Goal: Navigation & Orientation: Find specific page/section

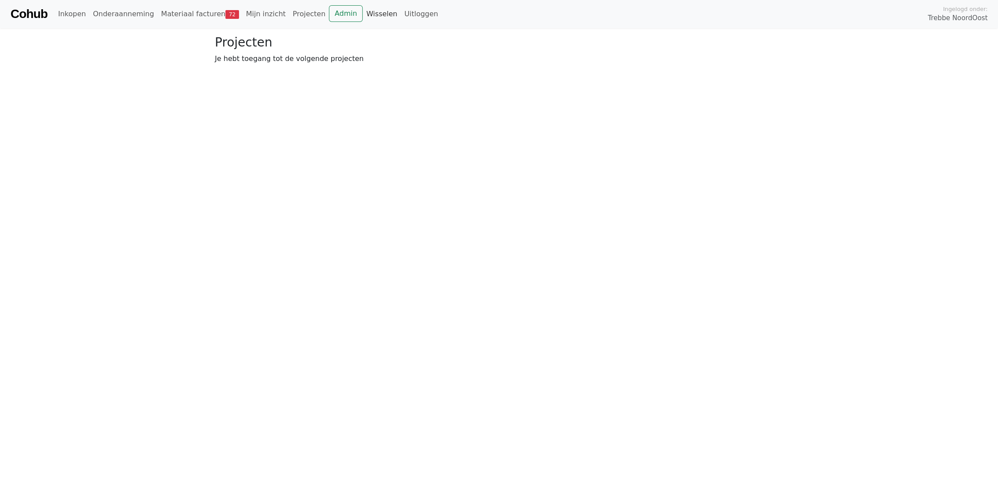
click at [362, 15] on link "Wisselen" at bounding box center [381, 14] width 38 height 18
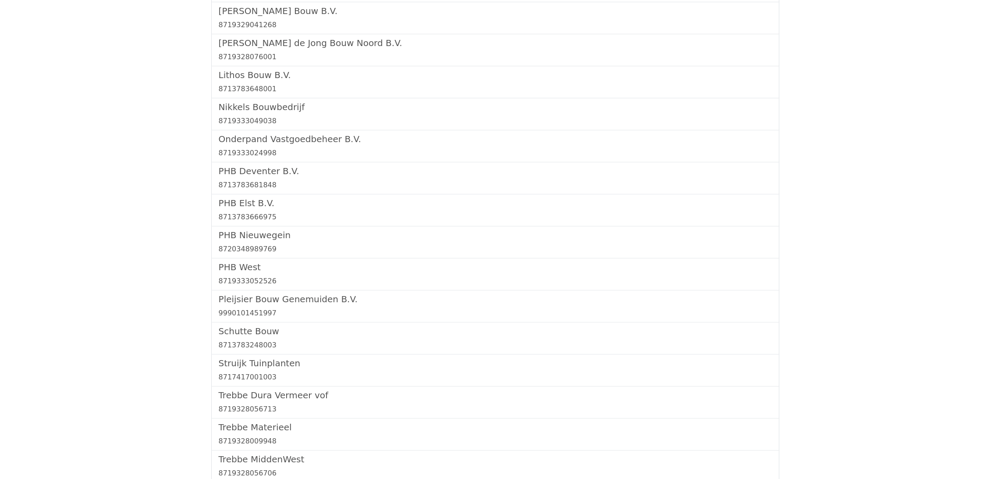
scroll to position [730, 0]
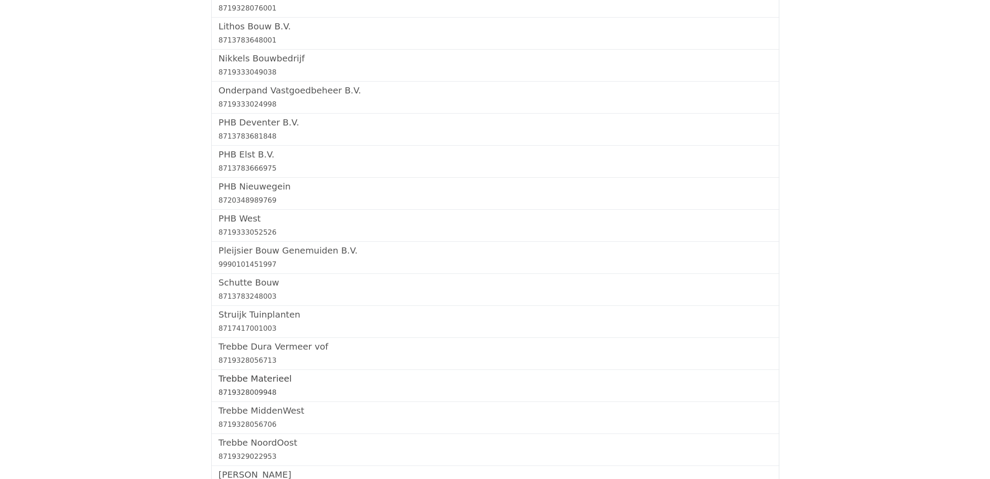
click at [270, 378] on h5 "Trebbe Materieel" at bounding box center [495, 378] width 553 height 11
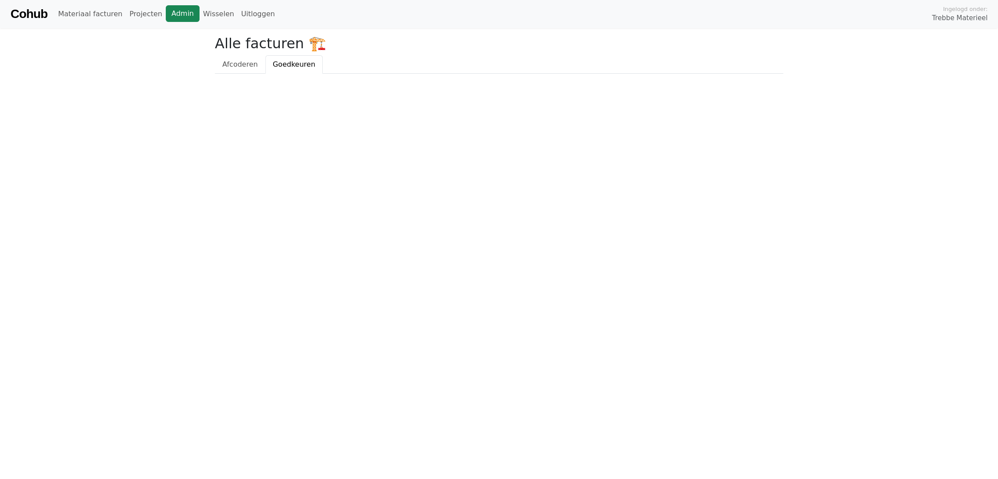
click at [176, 14] on link "Admin" at bounding box center [183, 13] width 34 height 17
